Goal: Task Accomplishment & Management: Manage account settings

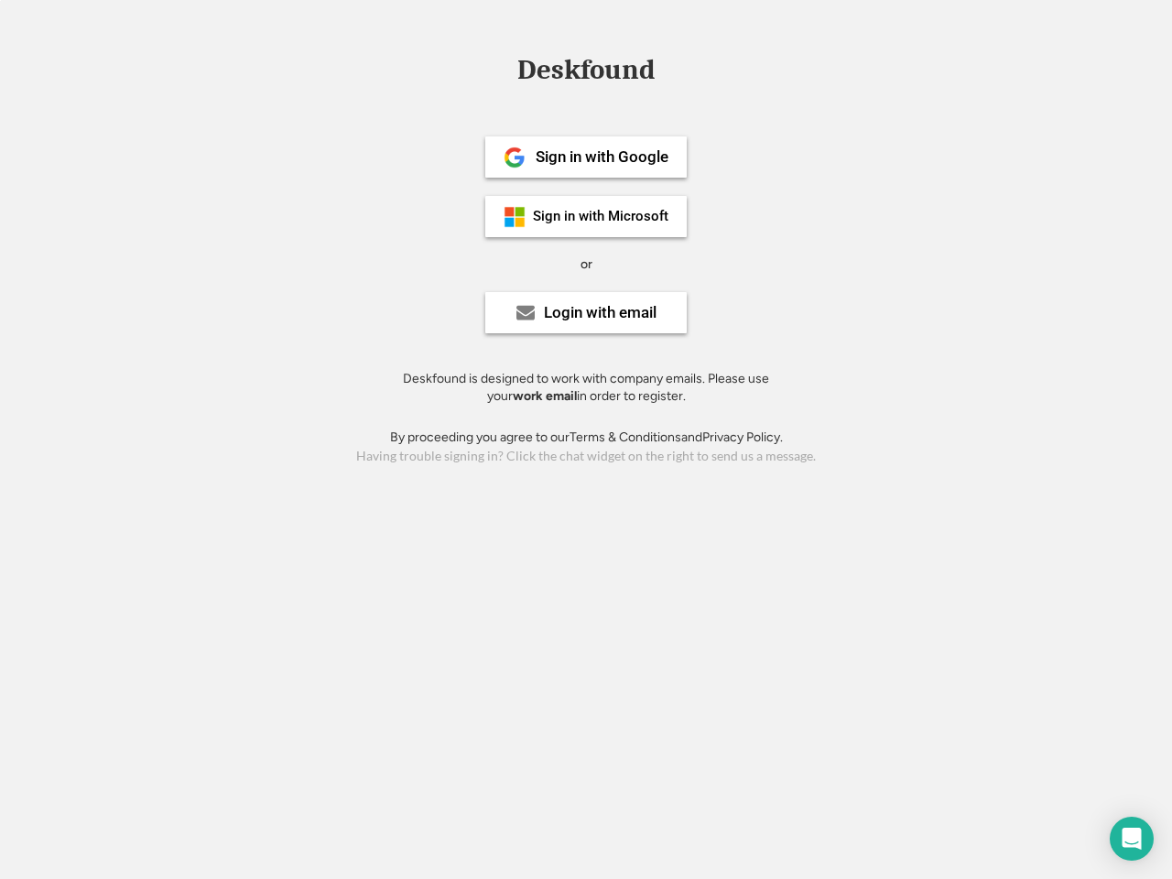
click at [586, 262] on div "or" at bounding box center [586, 264] width 12 height 18
click at [586, 73] on div "Deskfound" at bounding box center [586, 70] width 156 height 28
click at [501, 69] on div "Deskfound" at bounding box center [586, 73] width 1172 height 35
click at [586, 73] on div "Deskfound" at bounding box center [586, 70] width 156 height 28
click at [586, 264] on div "or" at bounding box center [586, 264] width 12 height 18
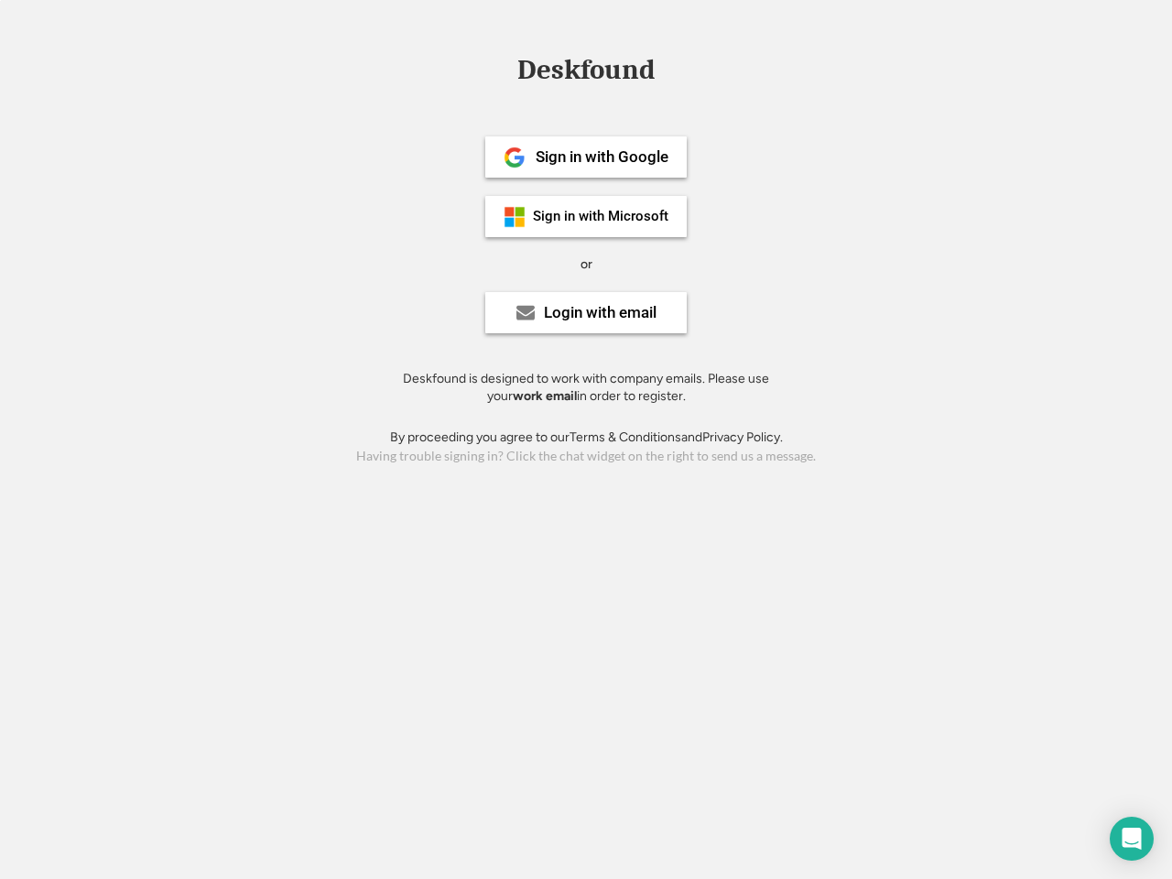
click at [586, 157] on div "Sign in with Google" at bounding box center [601, 157] width 133 height 16
click at [601, 157] on div "Sign in with Google" at bounding box center [601, 157] width 133 height 16
click at [514, 157] on img at bounding box center [514, 157] width 22 height 22
click at [586, 216] on div "Sign in with Microsoft" at bounding box center [600, 217] width 135 height 14
click at [601, 216] on div "Sign in with Microsoft" at bounding box center [600, 217] width 135 height 14
